Goal: Information Seeking & Learning: Learn about a topic

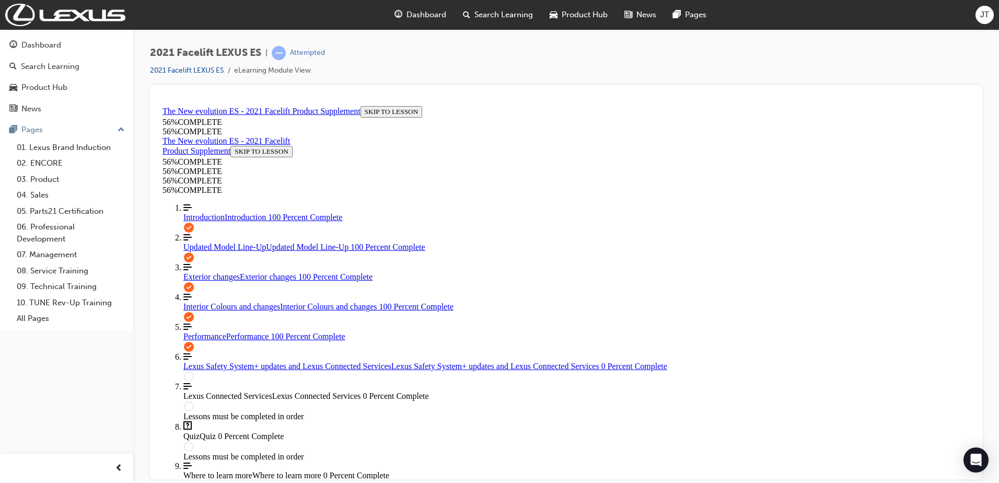
scroll to position [675, 0]
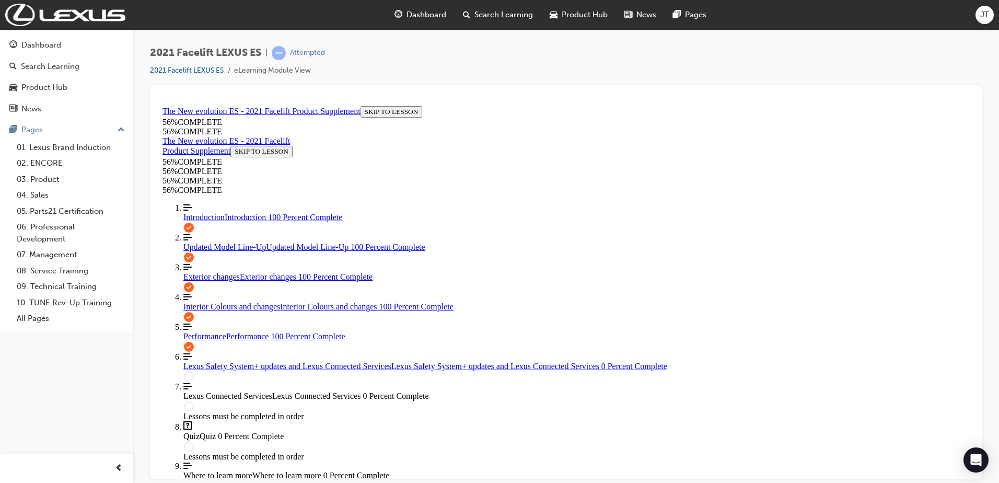
scroll to position [568, 0]
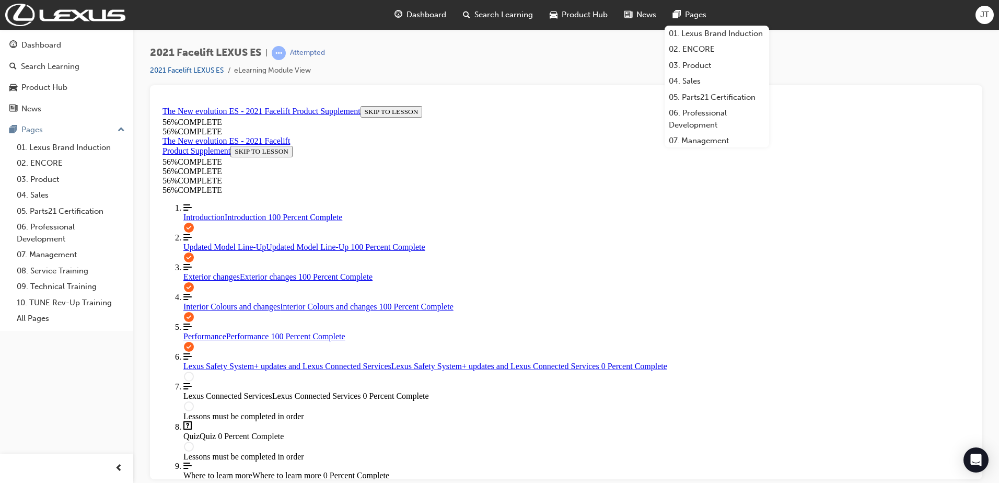
scroll to position [568, 0]
click at [230, 361] on span "Lexus Safety System+ updates and Lexus Connected Services" at bounding box center [287, 365] width 208 height 9
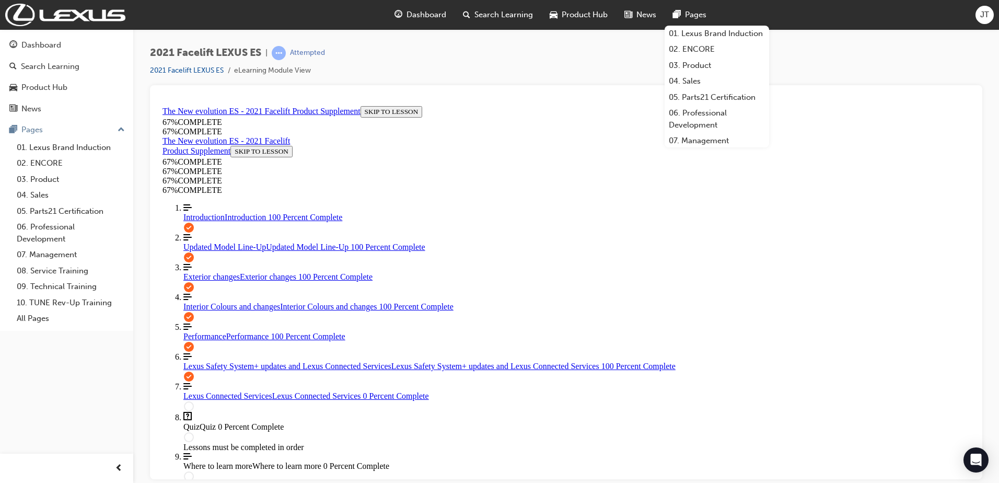
scroll to position [178, 0]
click at [853, 90] on div at bounding box center [566, 282] width 833 height 394
click at [824, 60] on div "2021 Facelift LEXUS ES | Attempted 2021 Facelift LEXUS ES eLearning Module View" at bounding box center [566, 65] width 833 height 39
